Goal: Information Seeking & Learning: Learn about a topic

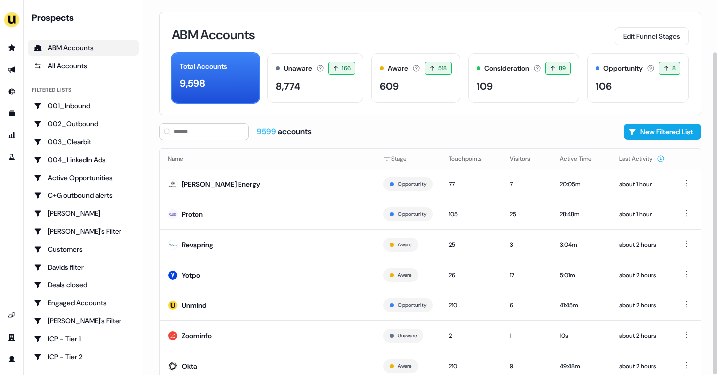
scroll to position [60, 0]
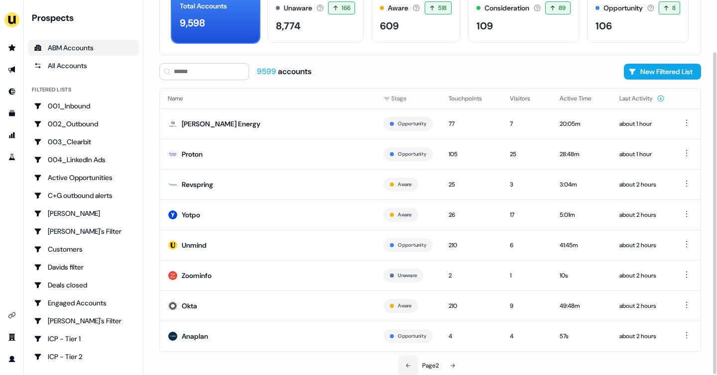
click at [406, 363] on icon at bounding box center [408, 366] width 6 height 6
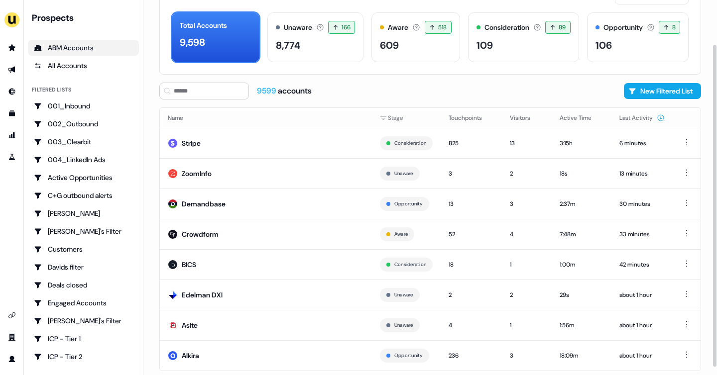
scroll to position [58, 0]
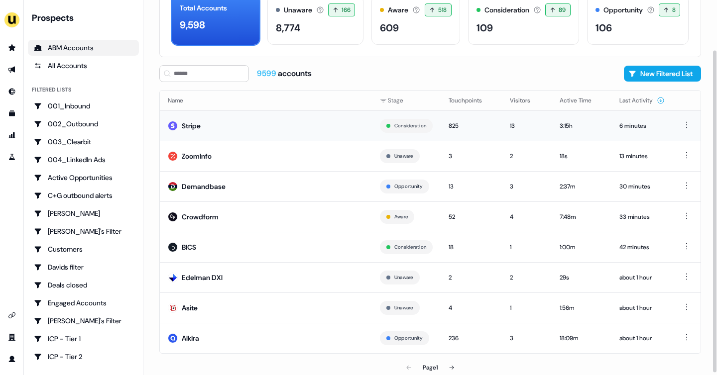
click at [306, 114] on td "Stripe" at bounding box center [266, 125] width 212 height 30
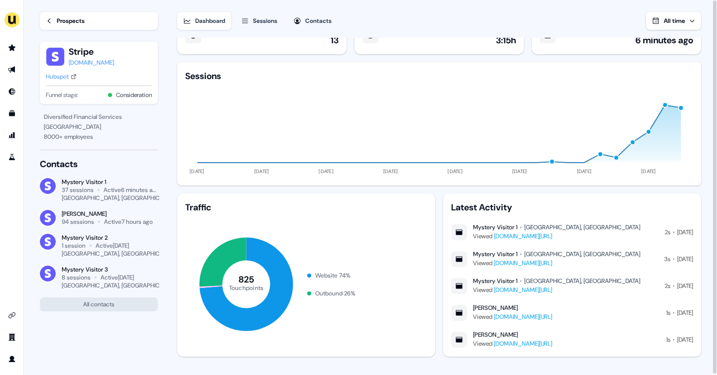
scroll to position [34, 0]
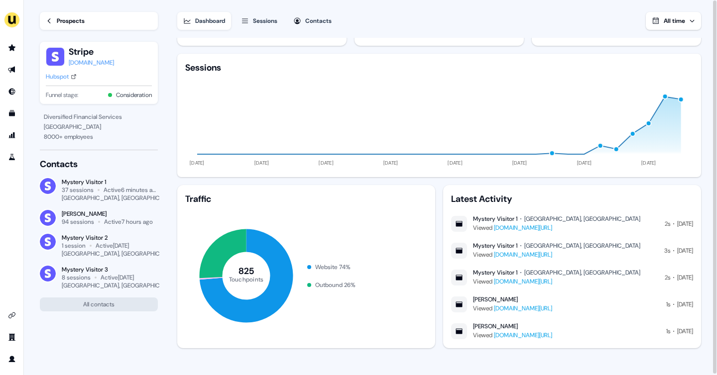
click at [534, 229] on link "www.userled.io/integrations" at bounding box center [523, 228] width 58 height 8
click at [65, 20] on div "Prospects" at bounding box center [71, 21] width 28 height 10
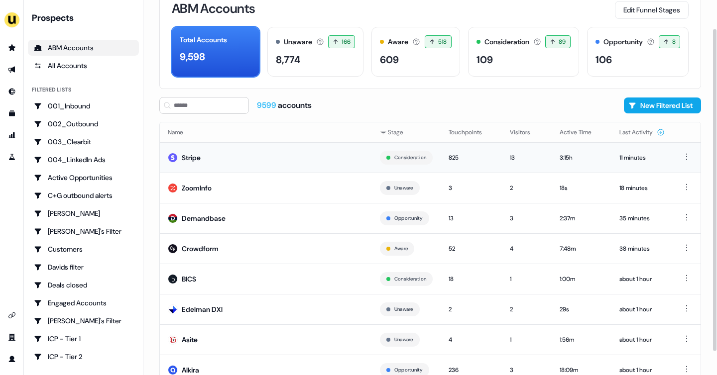
scroll to position [51, 0]
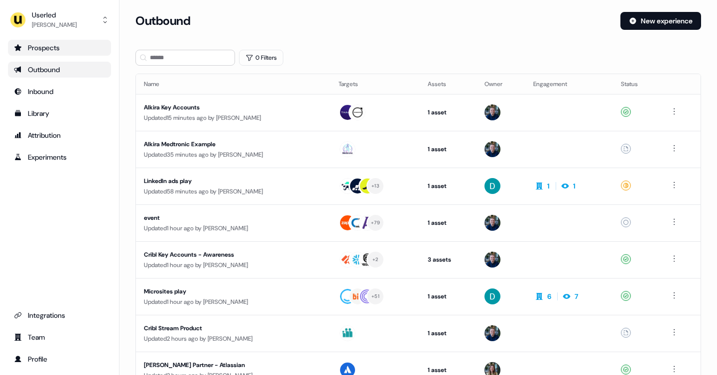
click at [41, 44] on div "Prospects" at bounding box center [59, 48] width 91 height 10
click at [31, 49] on div "Prospects" at bounding box center [59, 48] width 91 height 10
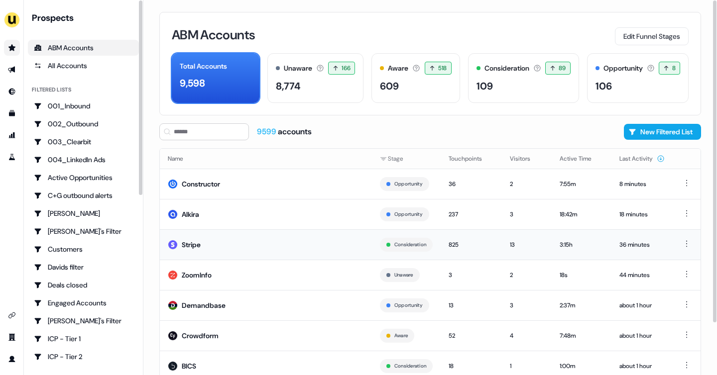
click at [186, 241] on div "Stripe" at bounding box center [191, 245] width 19 height 10
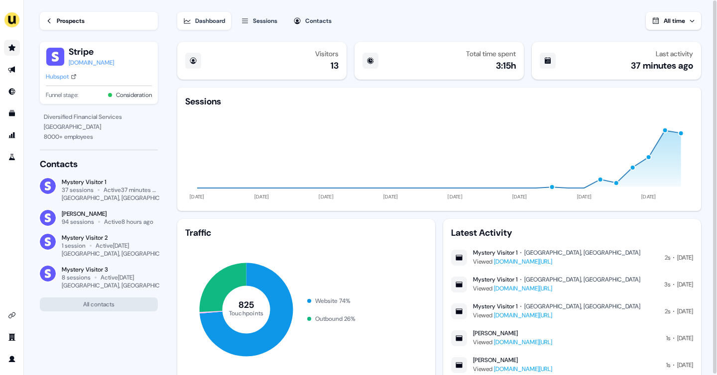
click at [90, 20] on link "Prospects" at bounding box center [99, 21] width 118 height 18
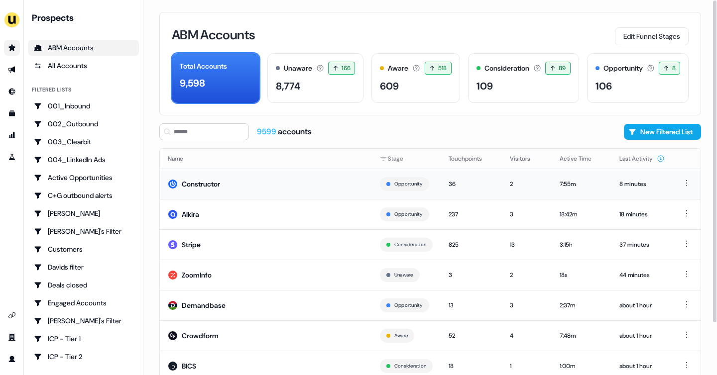
click at [219, 185] on div "Constructor" at bounding box center [201, 184] width 38 height 10
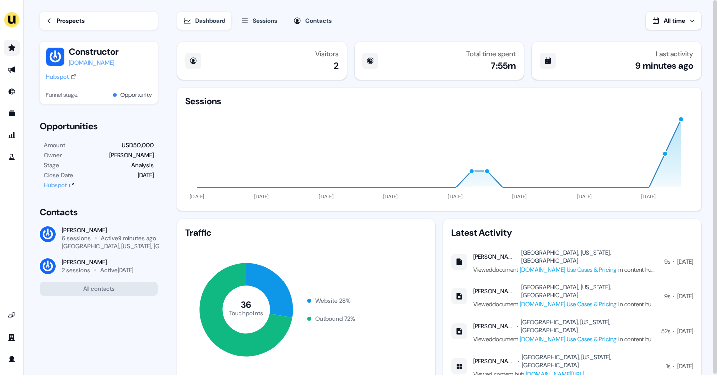
click at [569, 335] on link "Constructor.io Use Cases & Pricing" at bounding box center [568, 339] width 97 height 8
click at [71, 19] on div "Prospects" at bounding box center [71, 21] width 28 height 10
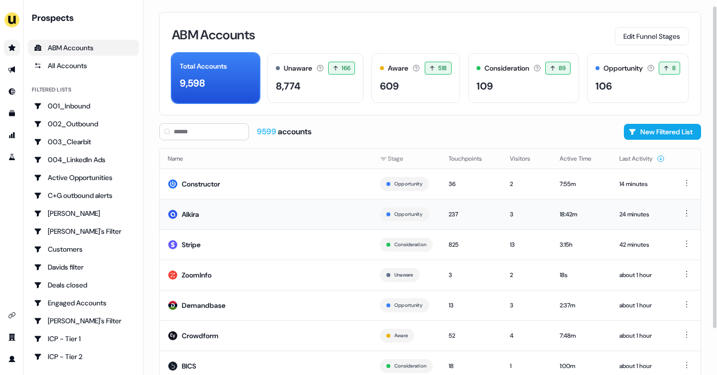
scroll to position [9, 0]
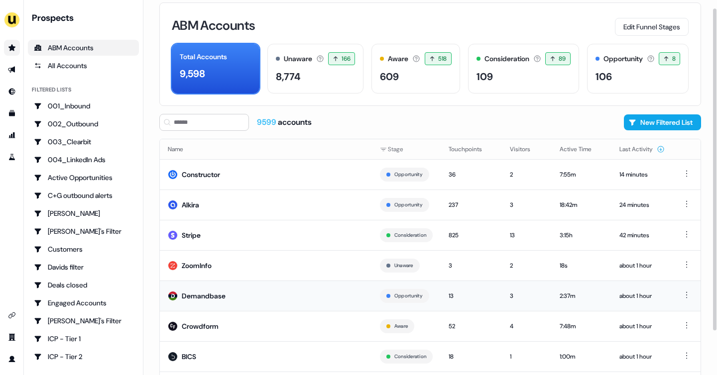
click at [227, 293] on td "Demandbase" at bounding box center [266, 296] width 212 height 30
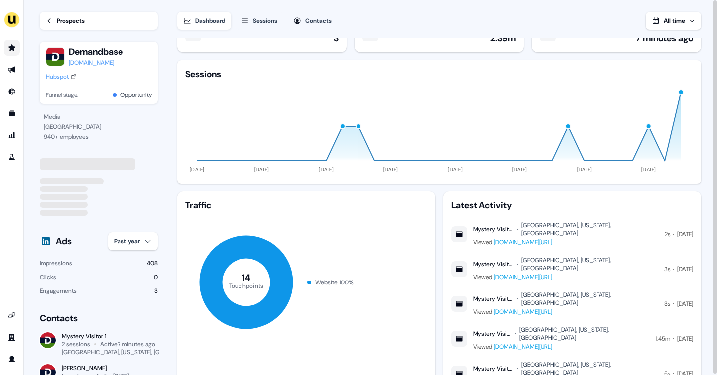
scroll to position [34, 0]
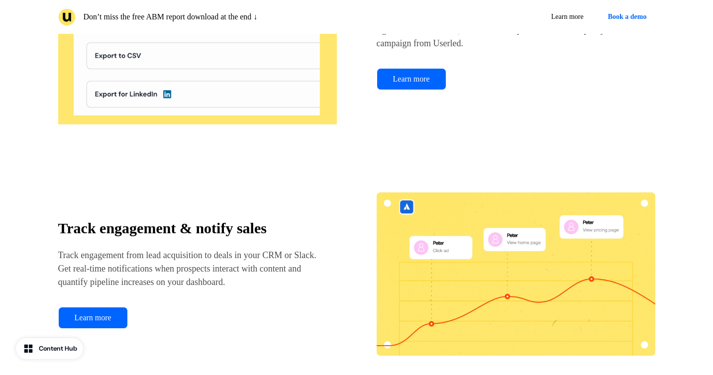
scroll to position [1747, 0]
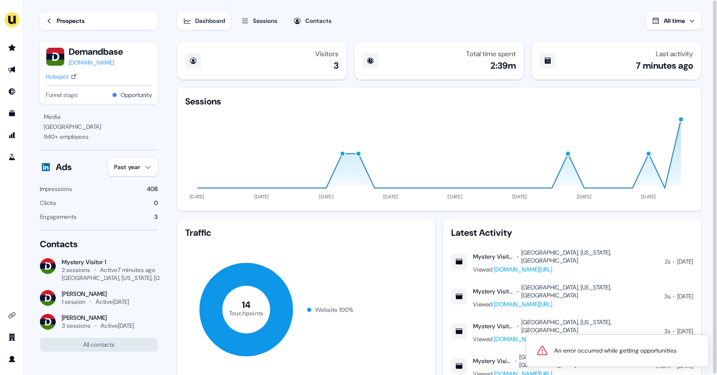
scroll to position [34, 0]
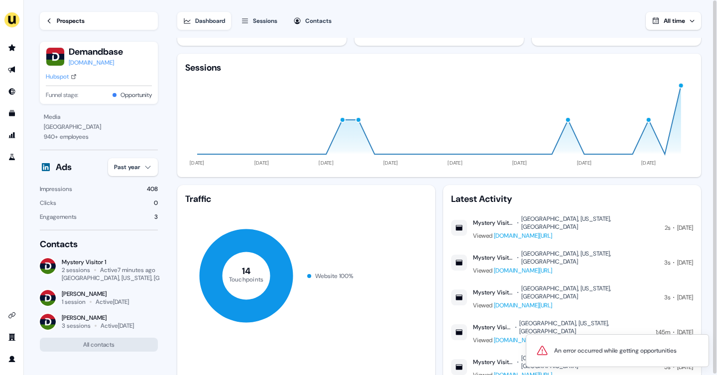
click at [51, 25] on link "Prospects" at bounding box center [99, 21] width 118 height 18
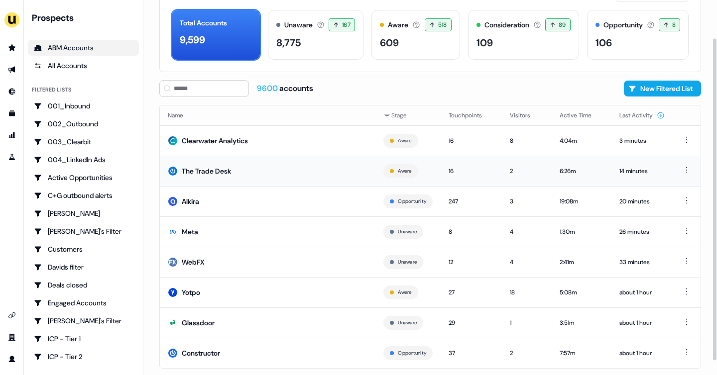
scroll to position [60, 0]
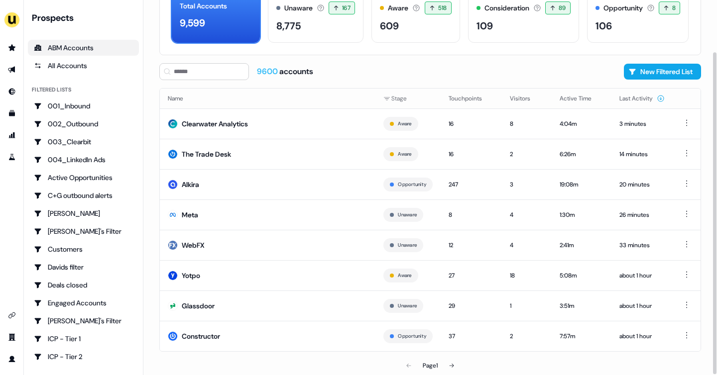
click at [203, 61] on div "ABM Accounts Edit Funnel Stages Total Accounts 9,599 Unaware The default stage …" at bounding box center [429, 127] width 573 height 375
click at [196, 70] on input at bounding box center [204, 71] width 90 height 17
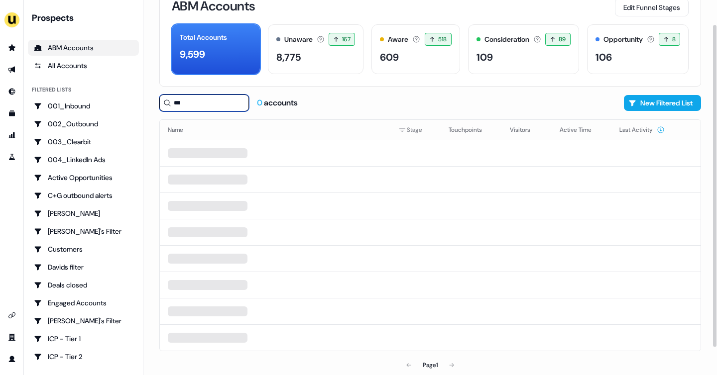
scroll to position [28, 0]
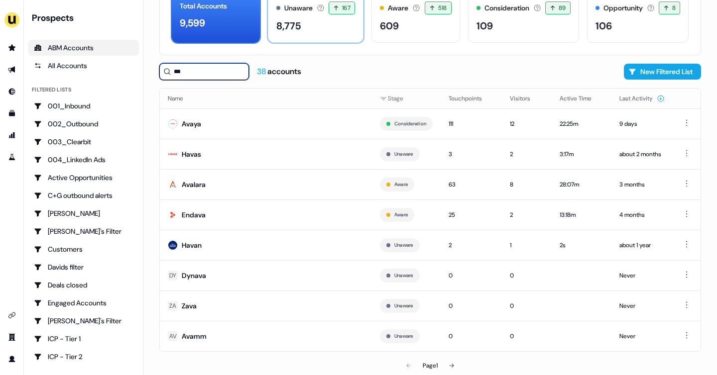
type input "***"
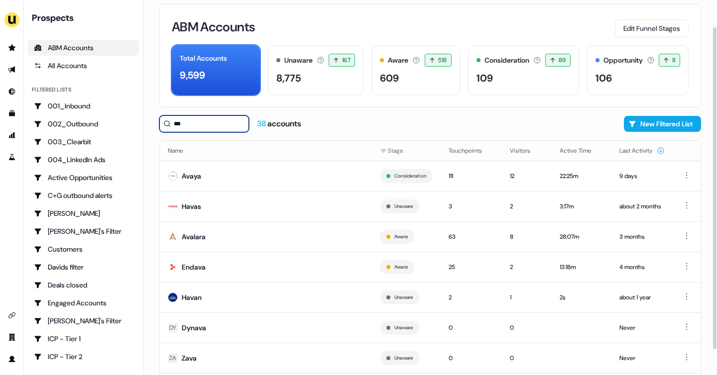
scroll to position [0, 0]
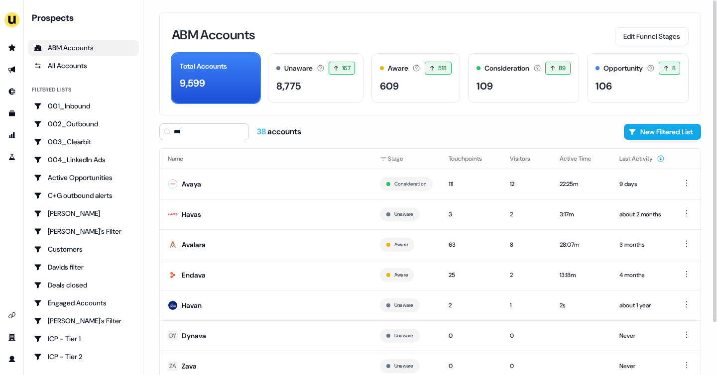
click at [334, 125] on div "*** 38 accounts New Filtered List" at bounding box center [429, 131] width 541 height 17
click at [80, 49] on div "ABM Accounts" at bounding box center [83, 48] width 99 height 10
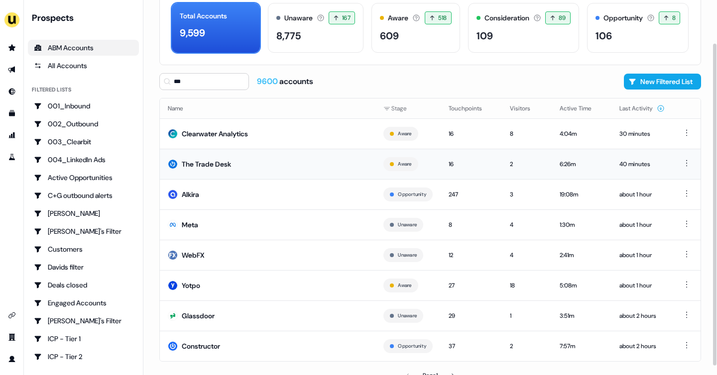
scroll to position [60, 0]
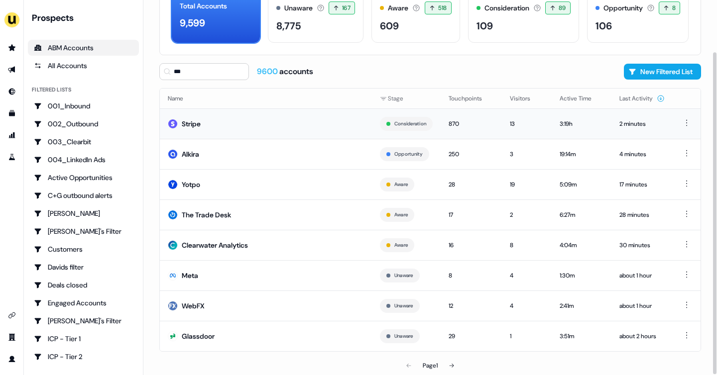
click at [262, 111] on td "Stripe" at bounding box center [266, 123] width 212 height 30
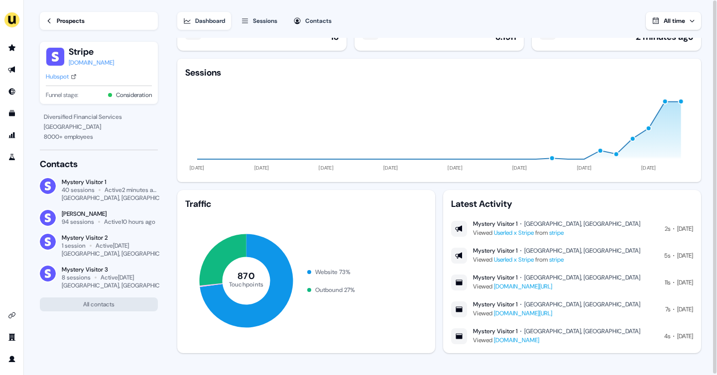
scroll to position [34, 0]
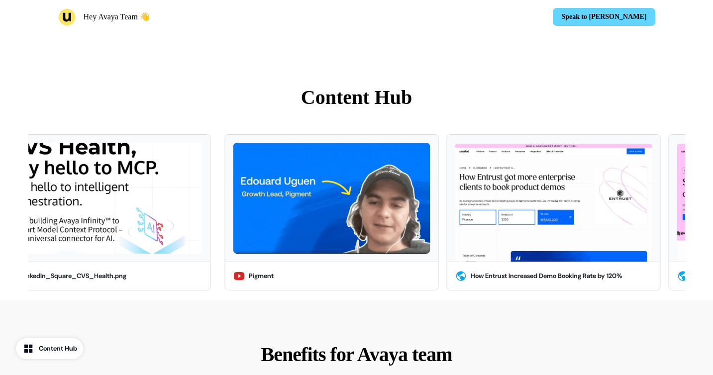
scroll to position [322, 0]
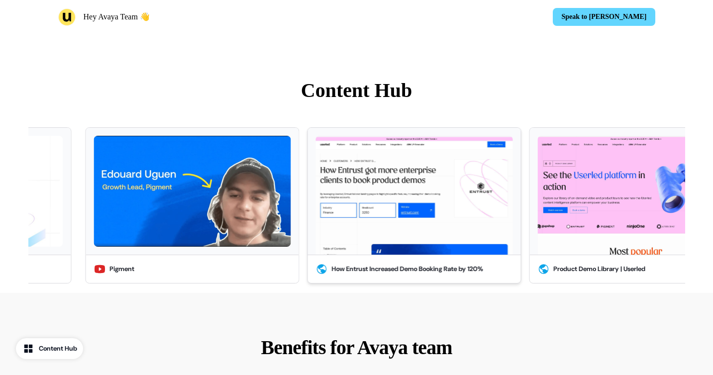
drag, startPoint x: 0, startPoint y: 0, endPoint x: 379, endPoint y: 249, distance: 453.8
click at [379, 249] on div "How Entrust Increased Demo Booking Rate by 120%" at bounding box center [414, 205] width 214 height 156
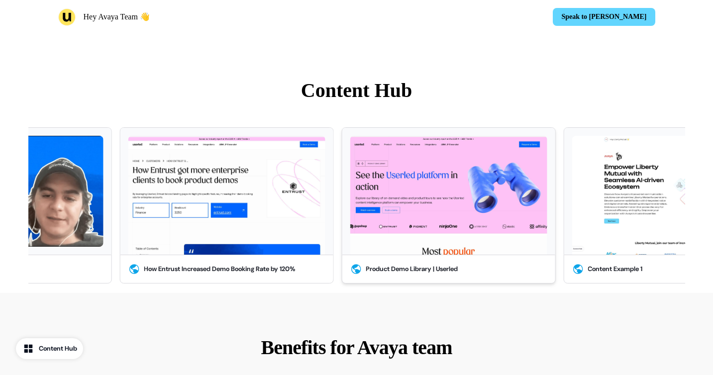
drag, startPoint x: 482, startPoint y: 252, endPoint x: 349, endPoint y: 261, distance: 133.2
click at [349, 261] on div "Product Demo Library | Userled" at bounding box center [448, 205] width 214 height 156
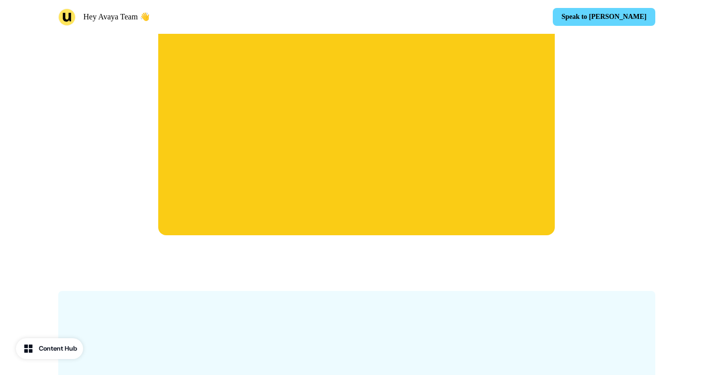
scroll to position [1132, 0]
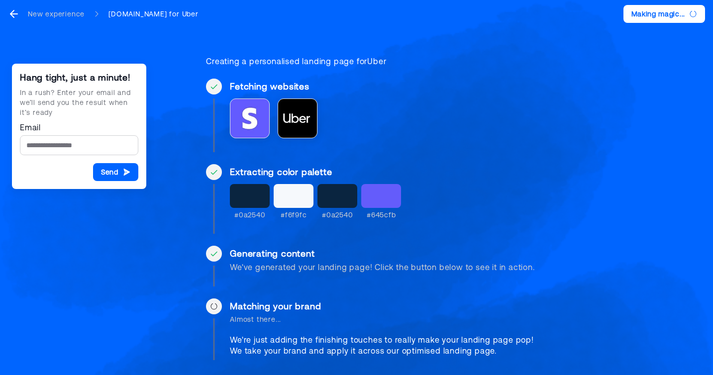
scroll to position [16, 0]
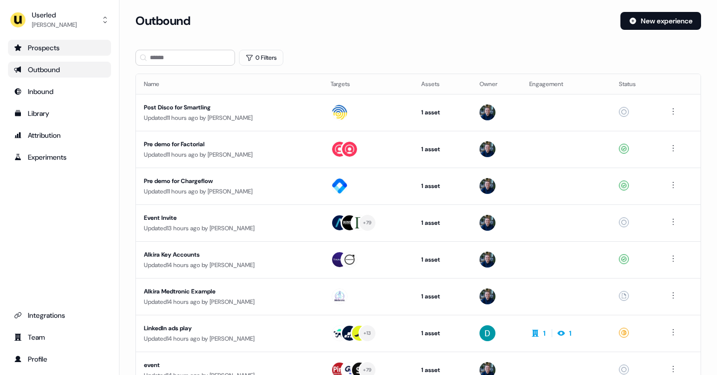
click at [80, 42] on link "Prospects" at bounding box center [59, 48] width 103 height 16
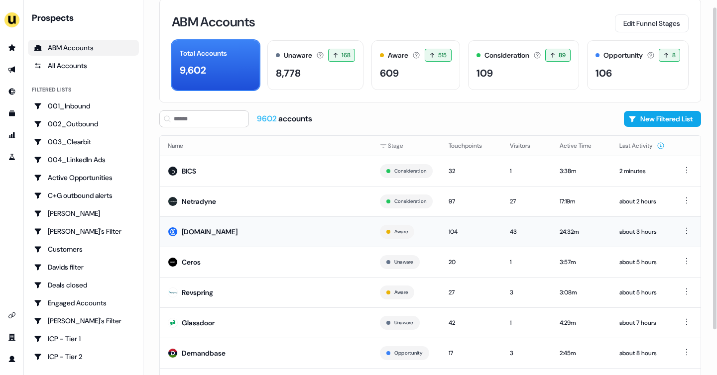
scroll to position [4, 0]
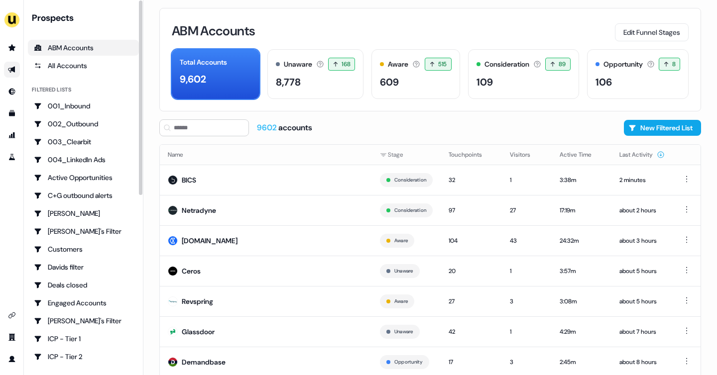
click at [7, 63] on link "Go to outbound experience" at bounding box center [12, 70] width 16 height 16
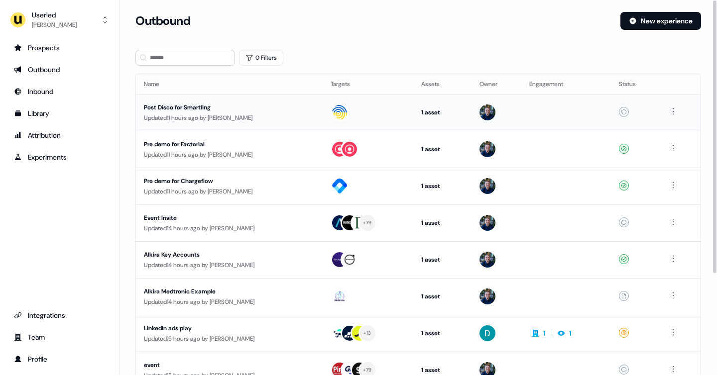
click at [200, 120] on div "Updated 11 hours ago by James Johnson" at bounding box center [229, 118] width 171 height 10
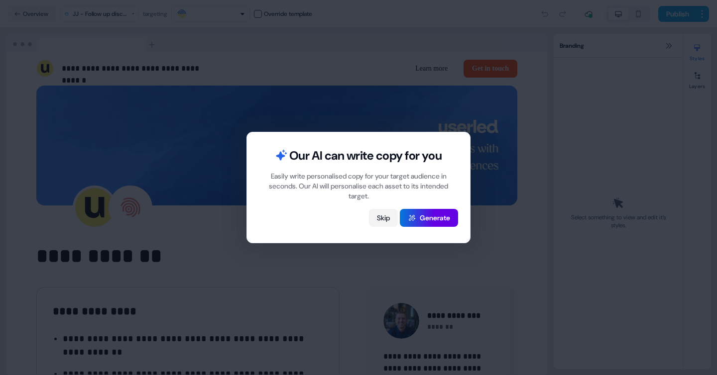
click at [393, 214] on button "Skip" at bounding box center [383, 218] width 29 height 18
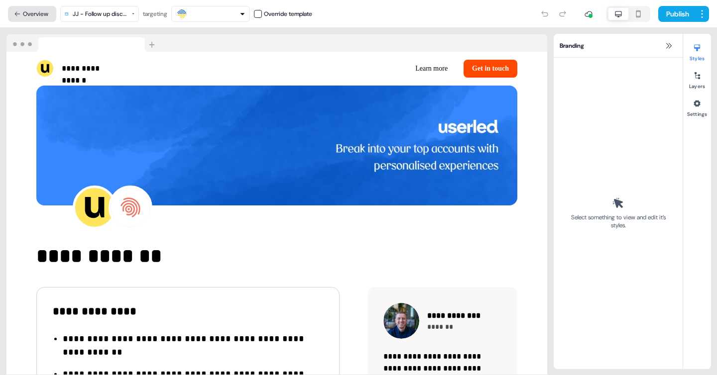
click at [28, 16] on button "Overview" at bounding box center [32, 14] width 48 height 16
click at [33, 5] on nav "Campaign JJ - Follow up discovery template 2025 Copy targeting Override templat…" at bounding box center [358, 14] width 717 height 28
click at [29, 15] on button "Campaign" at bounding box center [35, 14] width 54 height 16
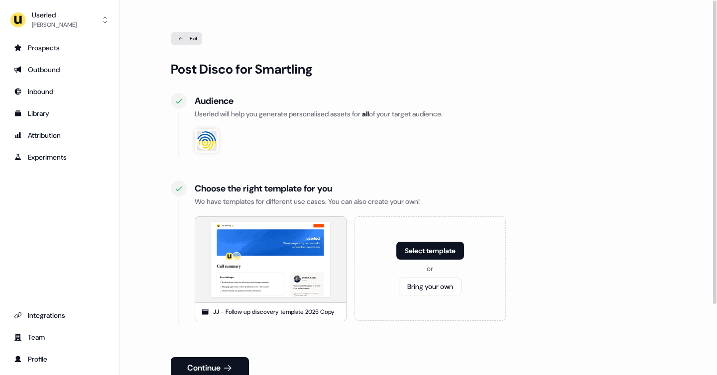
click at [182, 36] on icon at bounding box center [181, 38] width 12 height 5
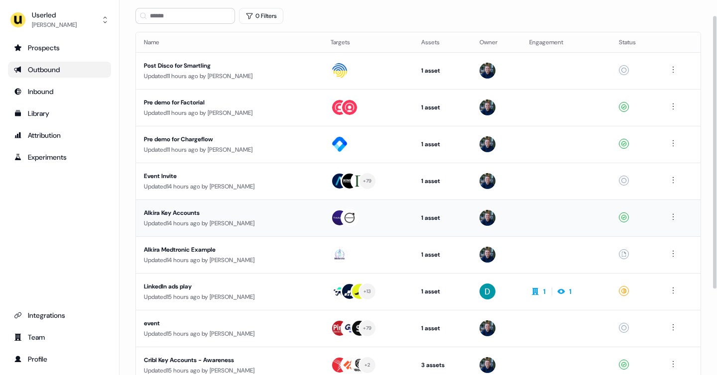
scroll to position [42, 0]
click at [292, 293] on div "Updated 15 hours ago by David Cruickshank" at bounding box center [229, 297] width 171 height 10
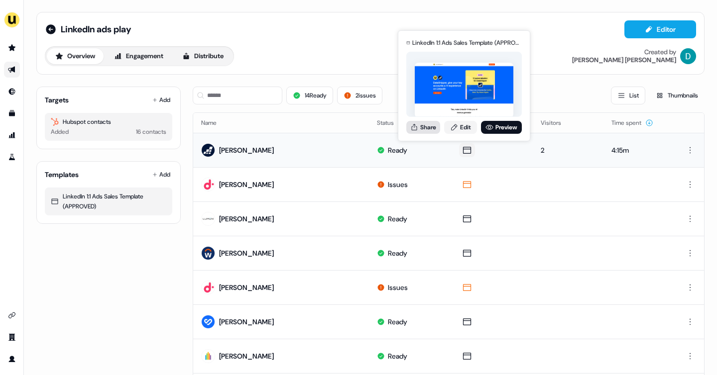
click at [430, 127] on button "Share" at bounding box center [423, 127] width 34 height 13
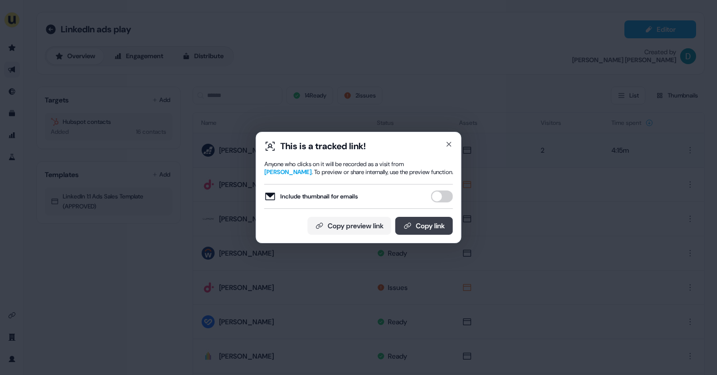
click at [427, 227] on button "Copy link" at bounding box center [424, 226] width 58 height 18
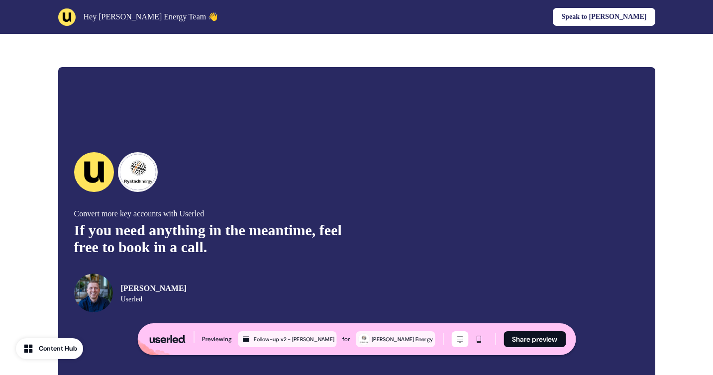
scroll to position [1505, 0]
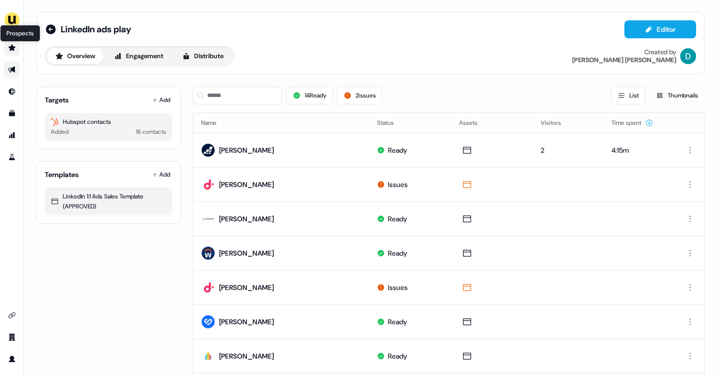
click at [13, 50] on icon "Go to prospects" at bounding box center [11, 47] width 7 height 6
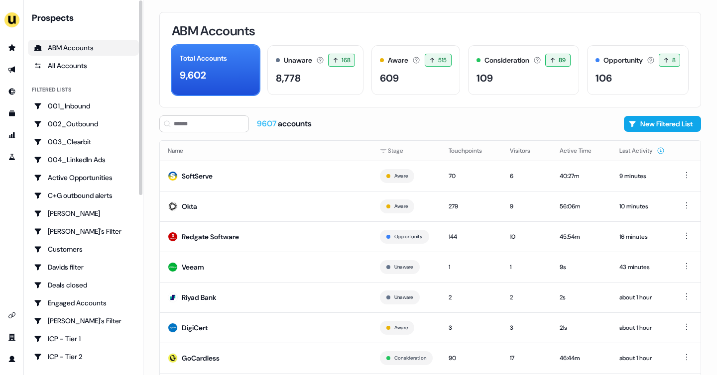
click at [60, 45] on div "ABM Accounts" at bounding box center [83, 48] width 99 height 10
click at [15, 70] on icon "Go to outbound experience" at bounding box center [12, 70] width 8 height 8
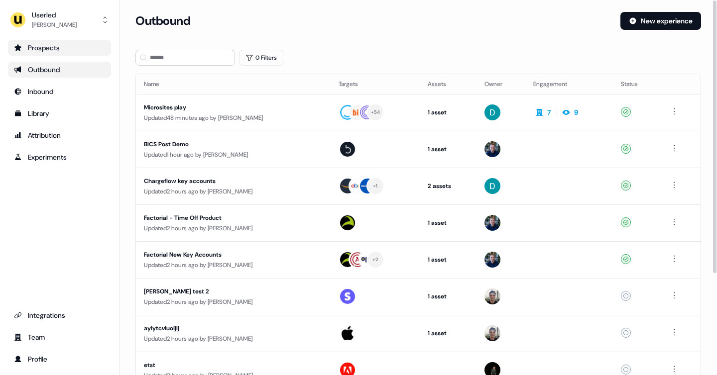
click at [39, 51] on div "Prospects" at bounding box center [59, 48] width 91 height 10
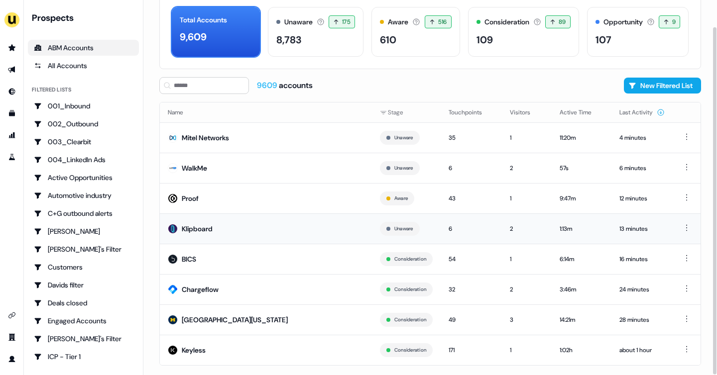
scroll to position [60, 0]
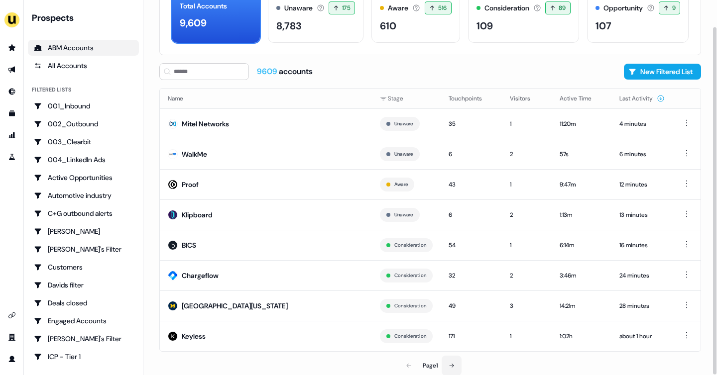
click at [450, 360] on button at bounding box center [451, 366] width 20 height 20
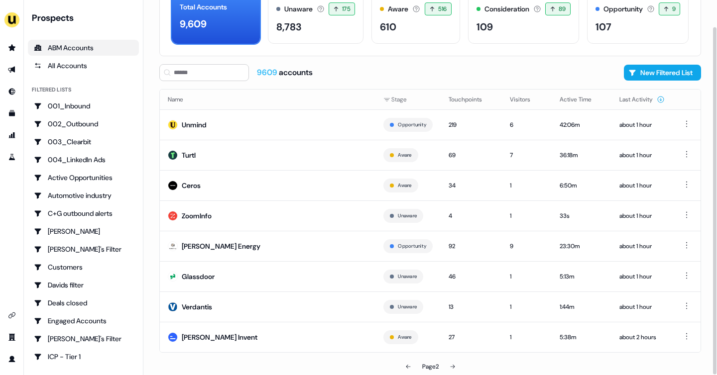
scroll to position [60, 0]
click at [455, 361] on button at bounding box center [452, 366] width 20 height 20
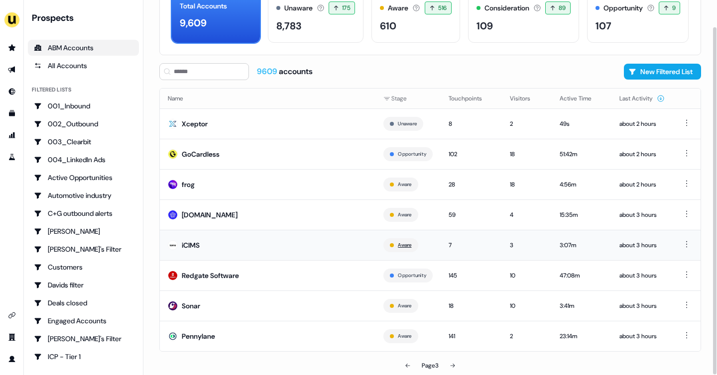
scroll to position [59, 0]
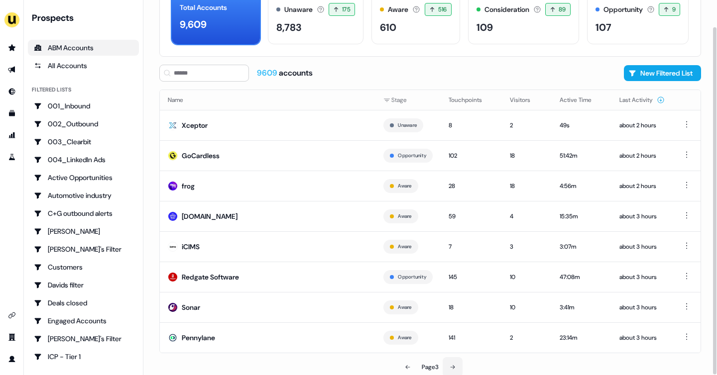
click at [453, 368] on icon at bounding box center [452, 367] width 4 height 4
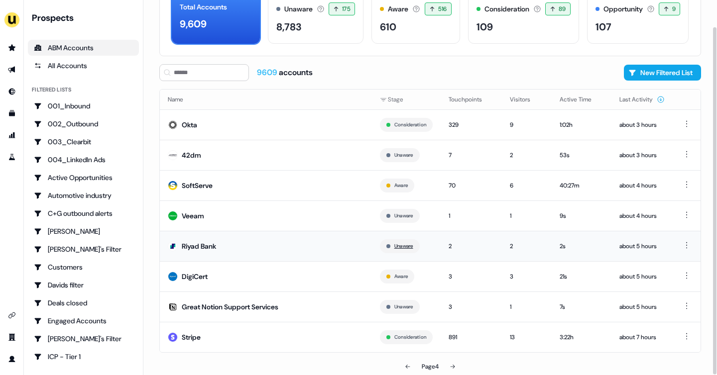
scroll to position [60, 0]
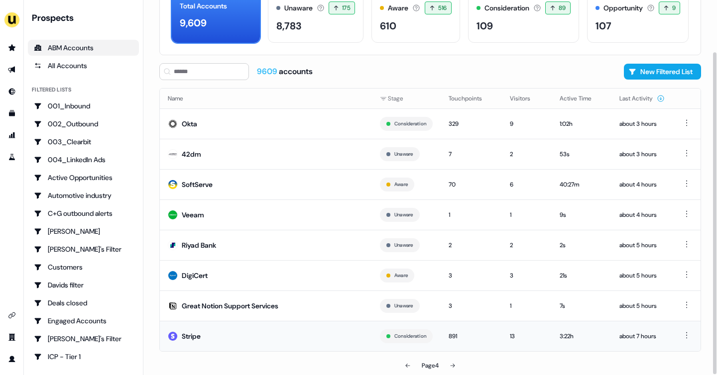
click at [188, 335] on div "Stripe" at bounding box center [191, 336] width 19 height 10
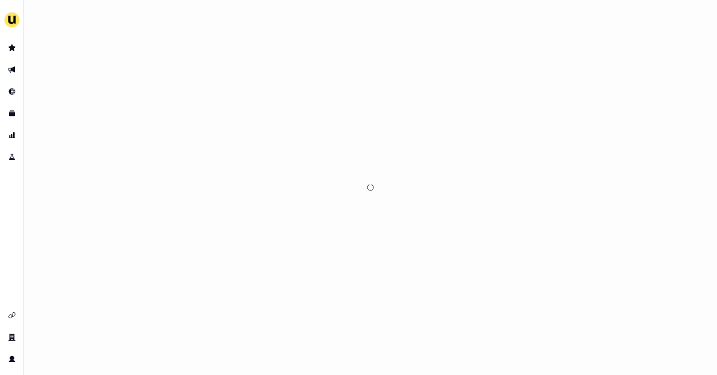
click at [196, 335] on div at bounding box center [370, 187] width 693 height 375
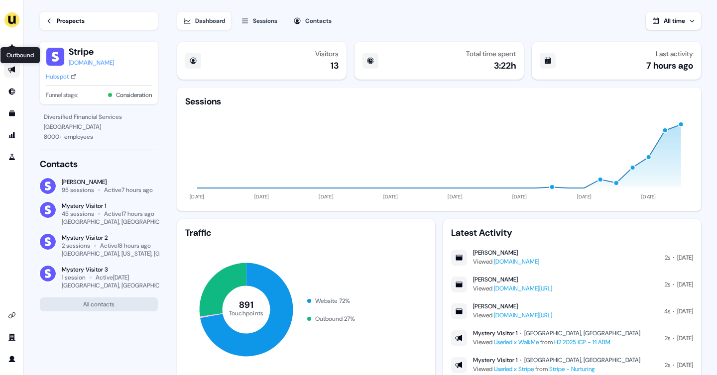
click at [14, 72] on icon "Go to outbound experience" at bounding box center [12, 70] width 8 height 8
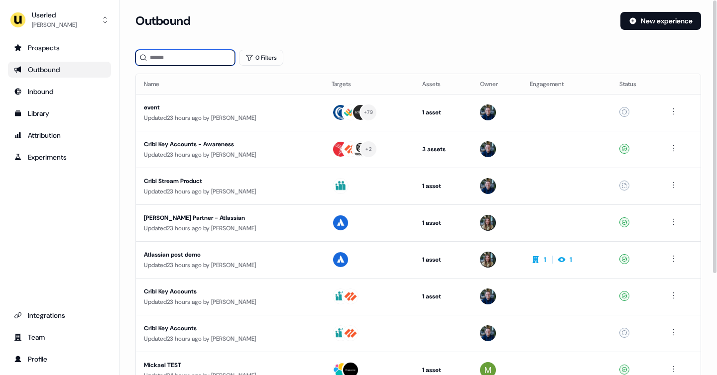
click at [157, 62] on input at bounding box center [185, 58] width 100 height 16
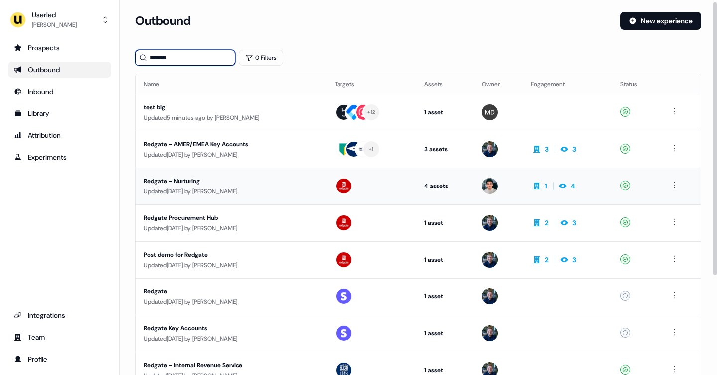
scroll to position [2, 0]
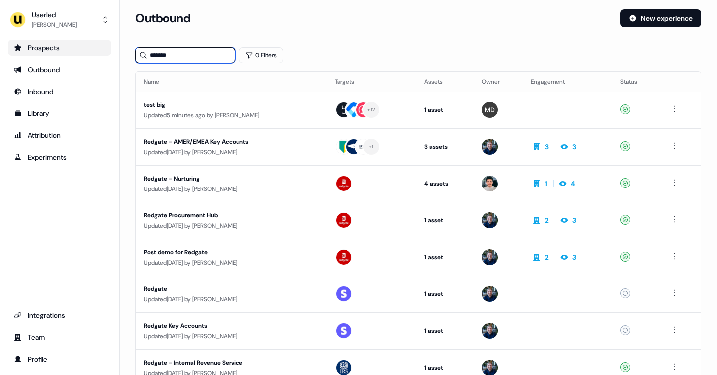
type input "*******"
click at [72, 46] on div "Prospects" at bounding box center [59, 48] width 91 height 10
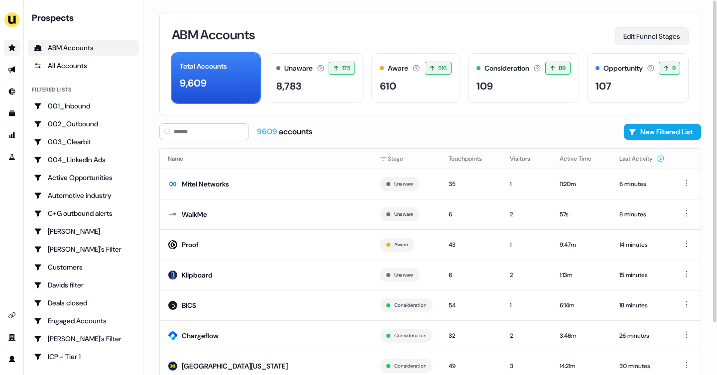
click at [639, 41] on button "Edit Funnel Stages" at bounding box center [652, 36] width 74 height 18
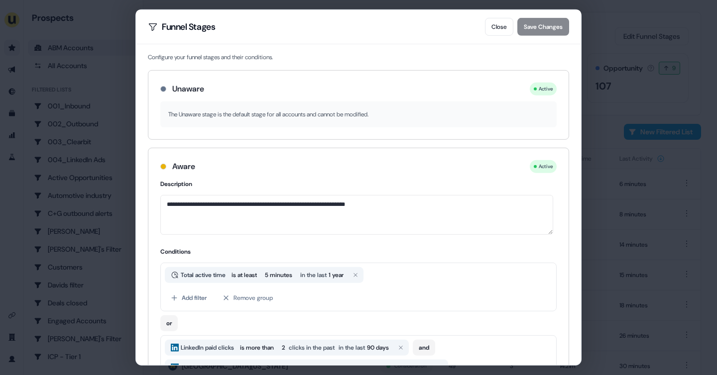
click at [601, 130] on div "**********" at bounding box center [358, 187] width 717 height 375
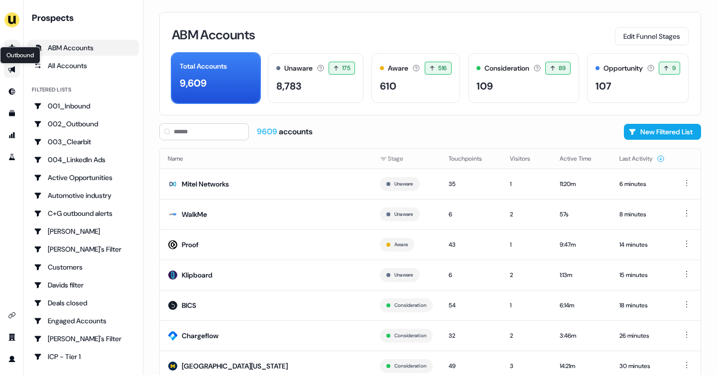
click at [9, 70] on icon "Go to outbound experience" at bounding box center [12, 70] width 8 height 8
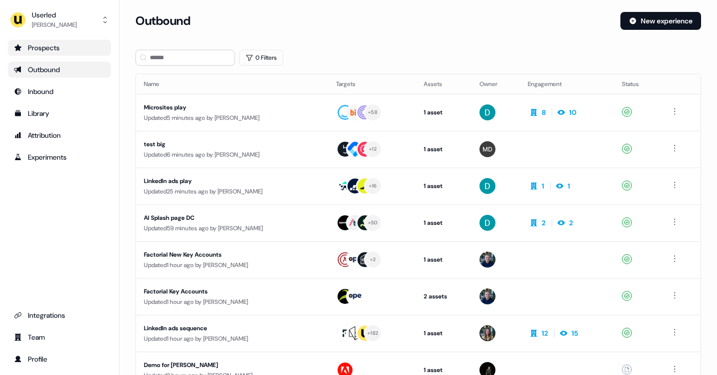
click at [42, 45] on div "Prospects" at bounding box center [59, 48] width 91 height 10
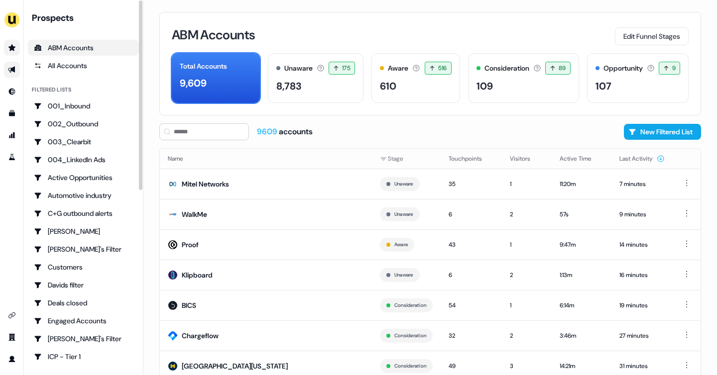
click at [10, 69] on icon "Go to outbound experience" at bounding box center [12, 70] width 8 height 8
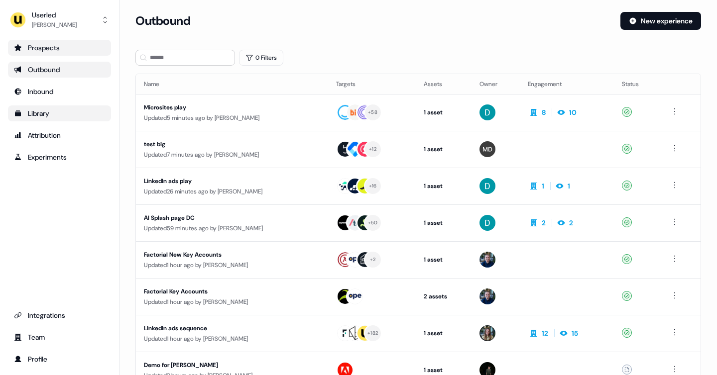
click at [33, 111] on div "Library" at bounding box center [59, 113] width 91 height 10
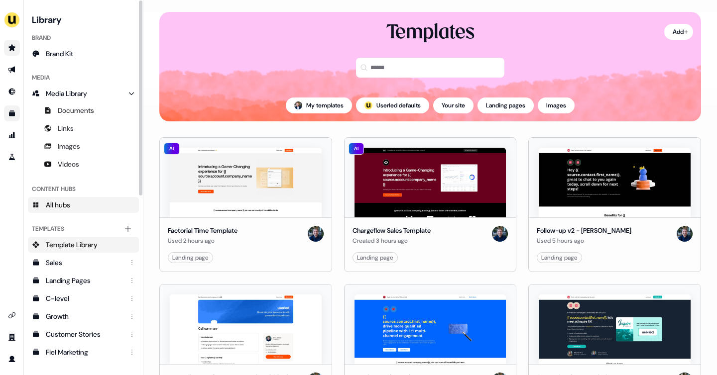
click at [64, 205] on span "All hubs" at bounding box center [58, 205] width 24 height 10
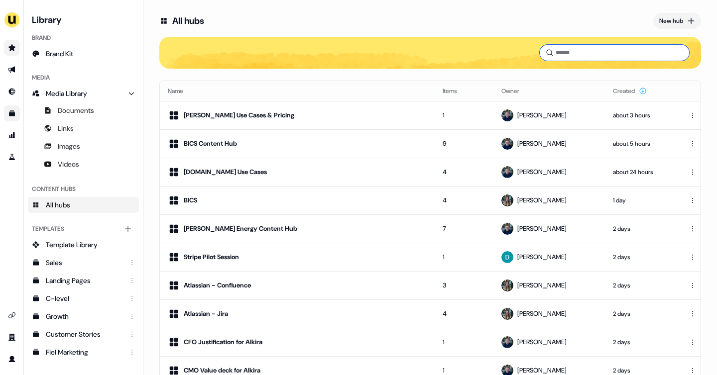
click at [551, 52] on input at bounding box center [613, 53] width 149 height 16
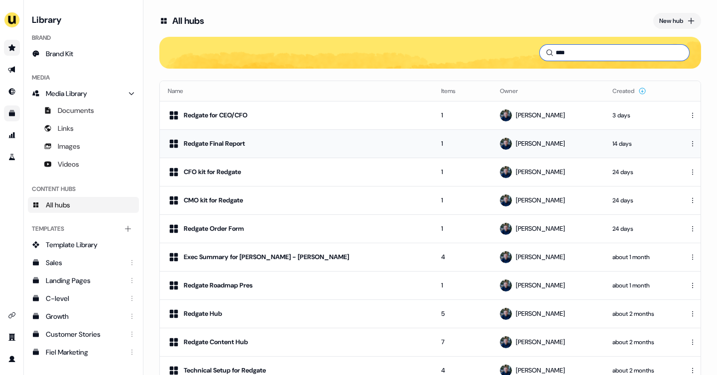
type input "****"
click at [291, 134] on td "Redgate Final Report" at bounding box center [296, 143] width 273 height 28
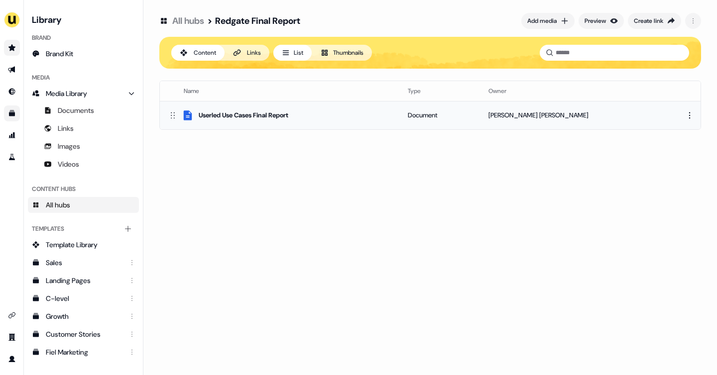
click at [258, 112] on div "Userled Use Cases Final Report" at bounding box center [244, 115] width 90 height 10
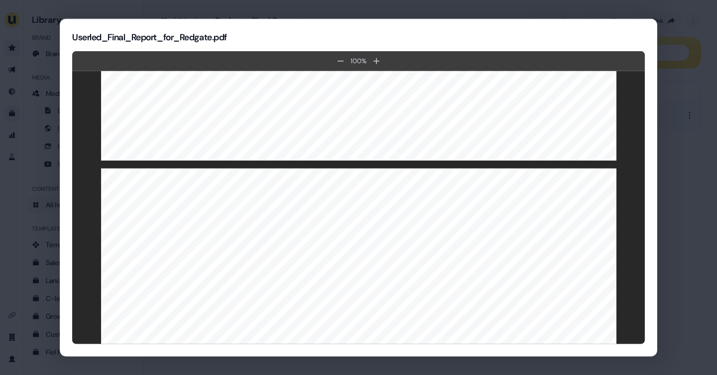
scroll to position [3901, 0]
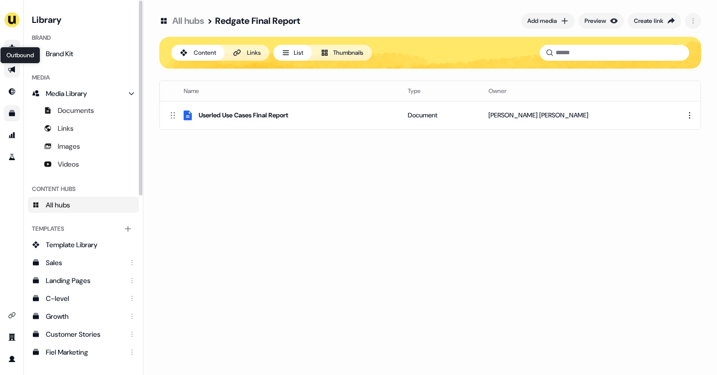
click at [13, 70] on icon "Go to outbound experience" at bounding box center [11, 70] width 7 height 6
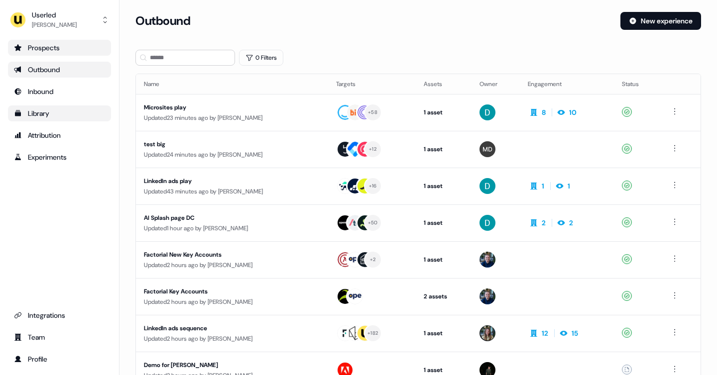
click at [49, 50] on div "Prospects" at bounding box center [59, 48] width 91 height 10
click at [52, 48] on div "Prospects" at bounding box center [59, 48] width 91 height 10
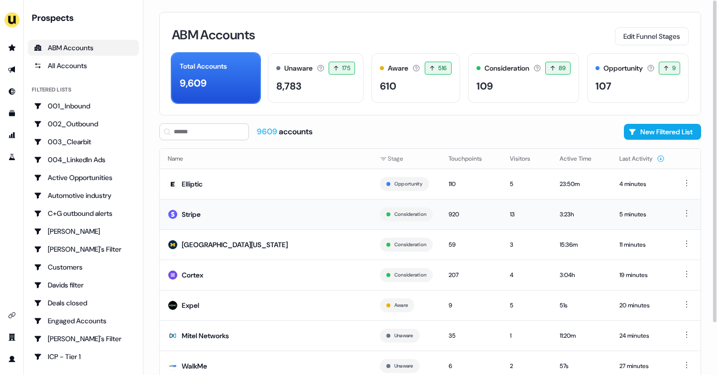
click at [198, 213] on div "Stripe" at bounding box center [191, 214] width 19 height 10
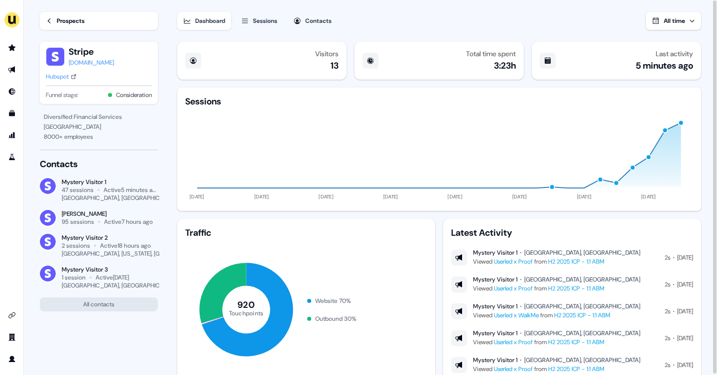
click at [270, 19] on div "Sessions" at bounding box center [265, 21] width 24 height 10
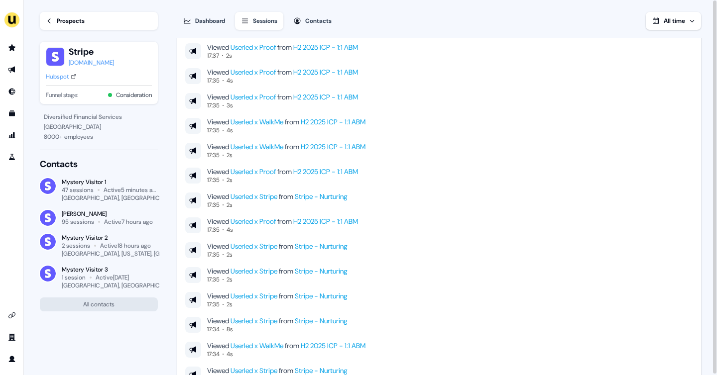
scroll to position [286, 0]
